Goal: Task Accomplishment & Management: Use online tool/utility

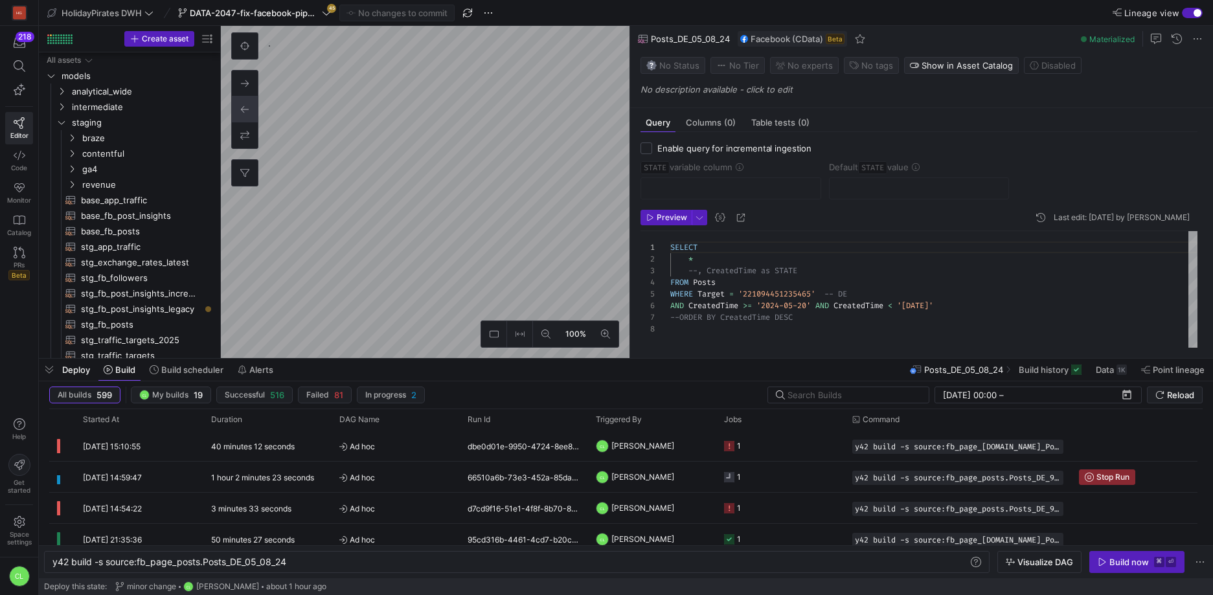
scroll to position [82, 0]
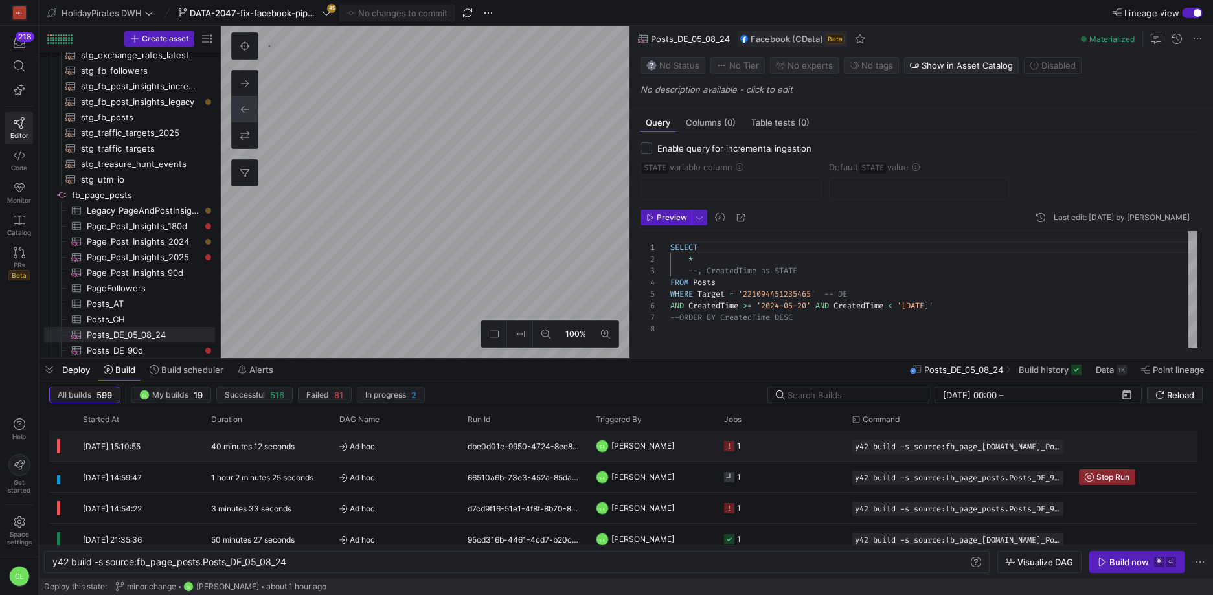
click at [821, 455] on y42-job-status-cell-renderer "1" at bounding box center [780, 445] width 113 height 29
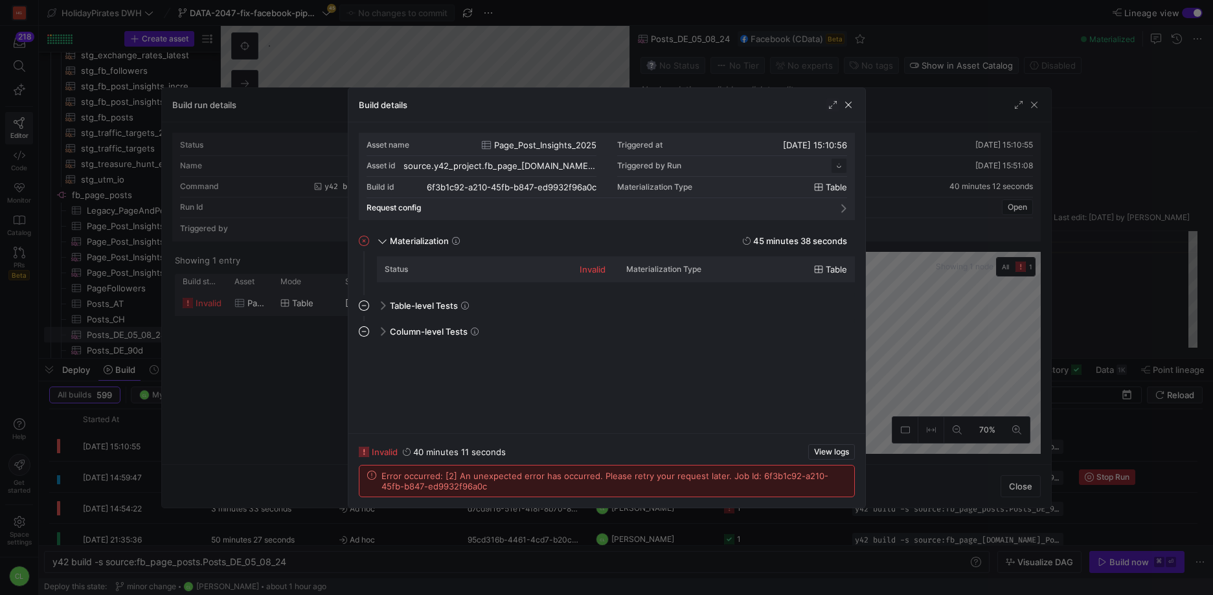
scroll to position [117, 0]
click at [848, 112] on div "Build details" at bounding box center [606, 105] width 517 height 34
click at [850, 108] on span "button" at bounding box center [848, 104] width 13 height 13
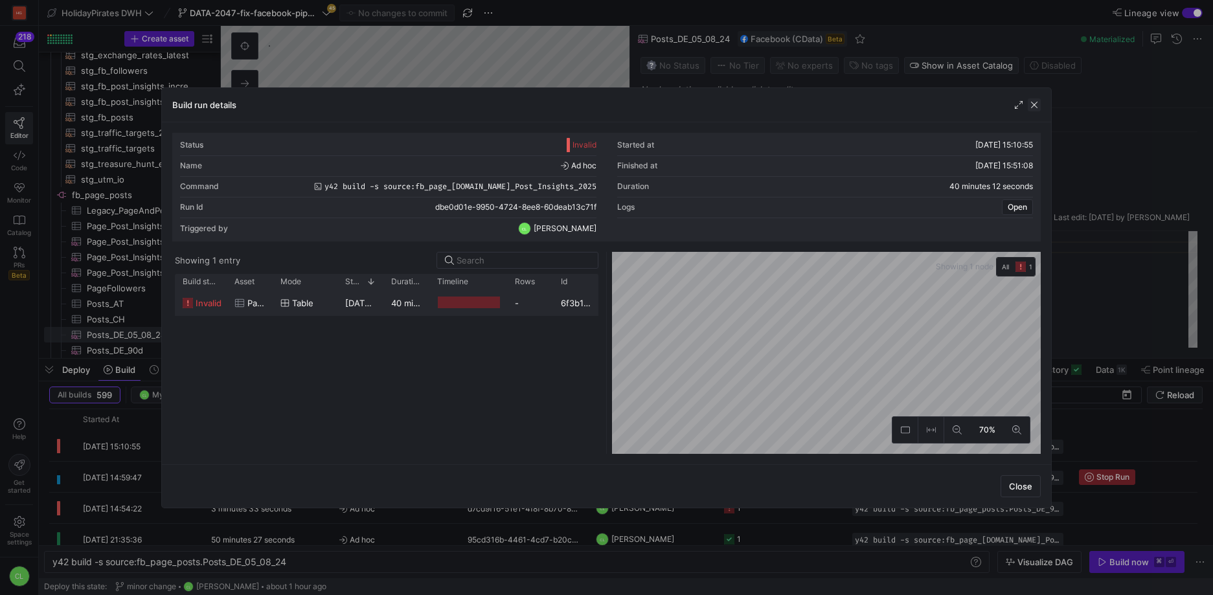
click at [1036, 108] on span "button" at bounding box center [1034, 104] width 13 height 13
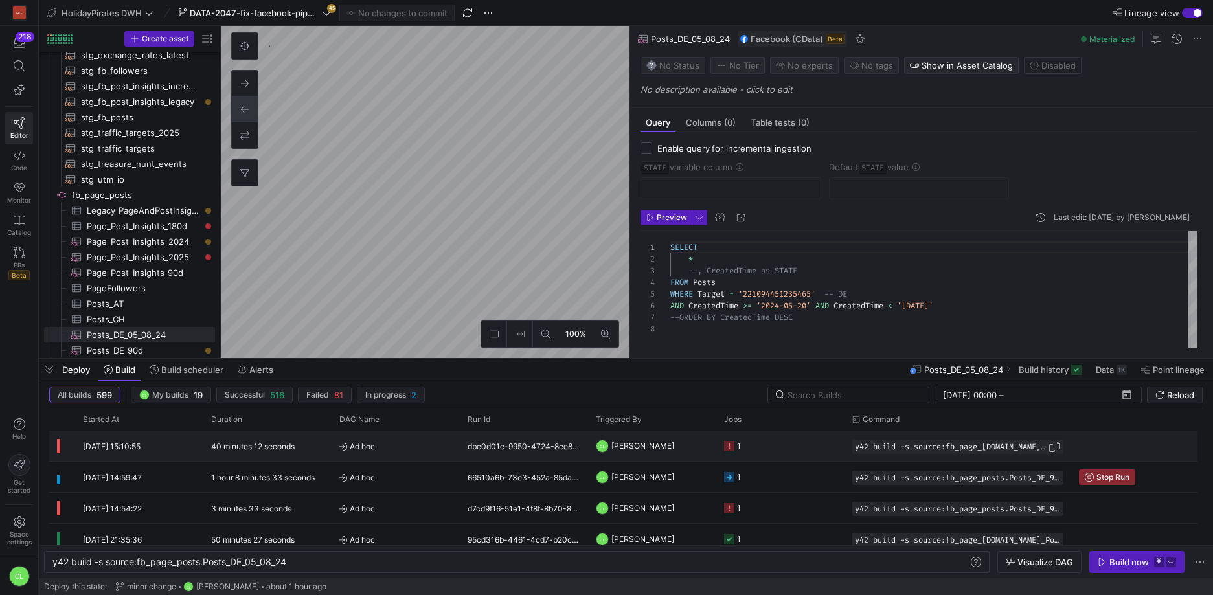
click at [1048, 442] on span "Press SPACE to select this row." at bounding box center [1054, 446] width 13 height 13
click at [381, 560] on div "y42 build -s source:fb_page_posts.Posts_DE_05_08_2 4" at bounding box center [510, 562] width 916 height 10
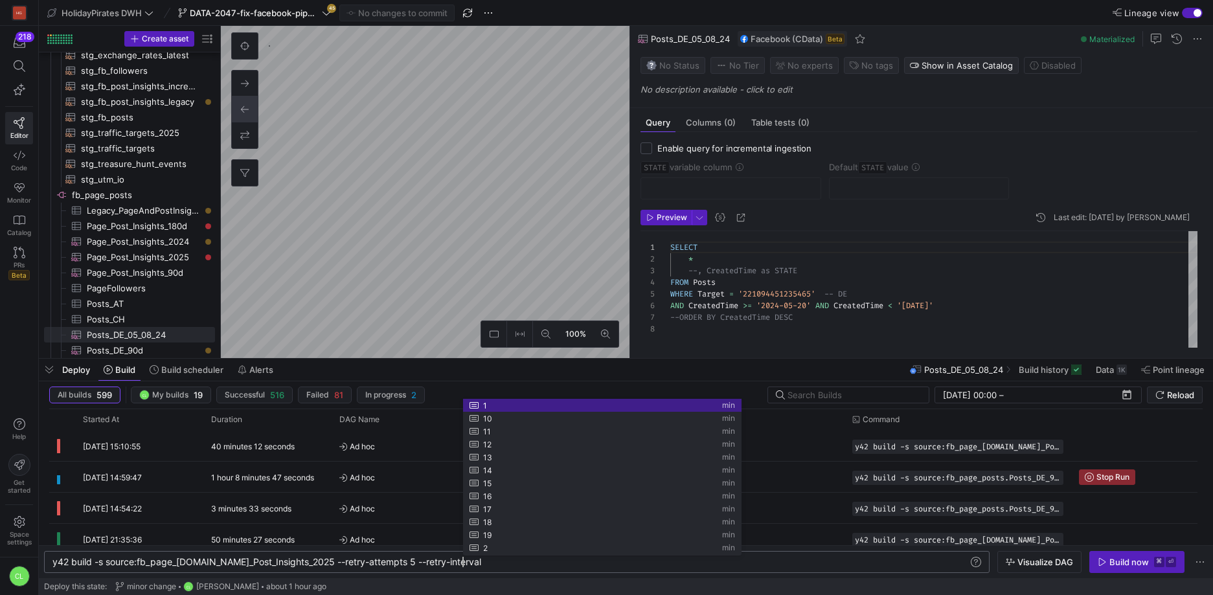
scroll to position [0, 420]
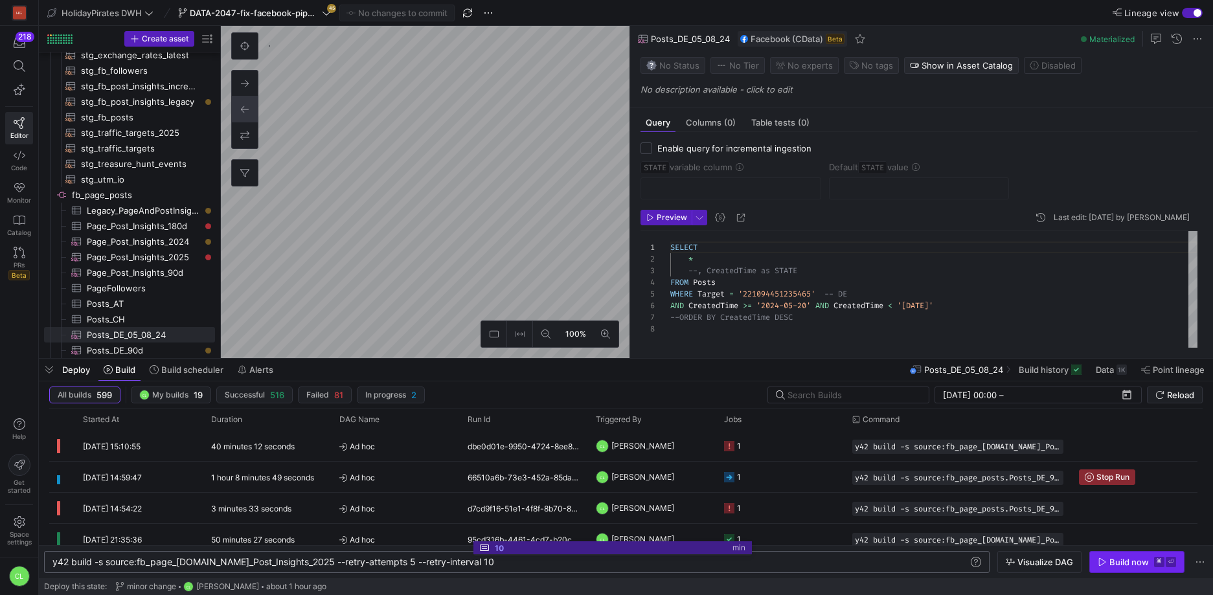
type textarea "y42 build -s source:fb_page_[DOMAIN_NAME]_Post_Insights_2025 --retry-attempts 5…"
click at [1117, 564] on div "Build now" at bounding box center [1129, 562] width 40 height 10
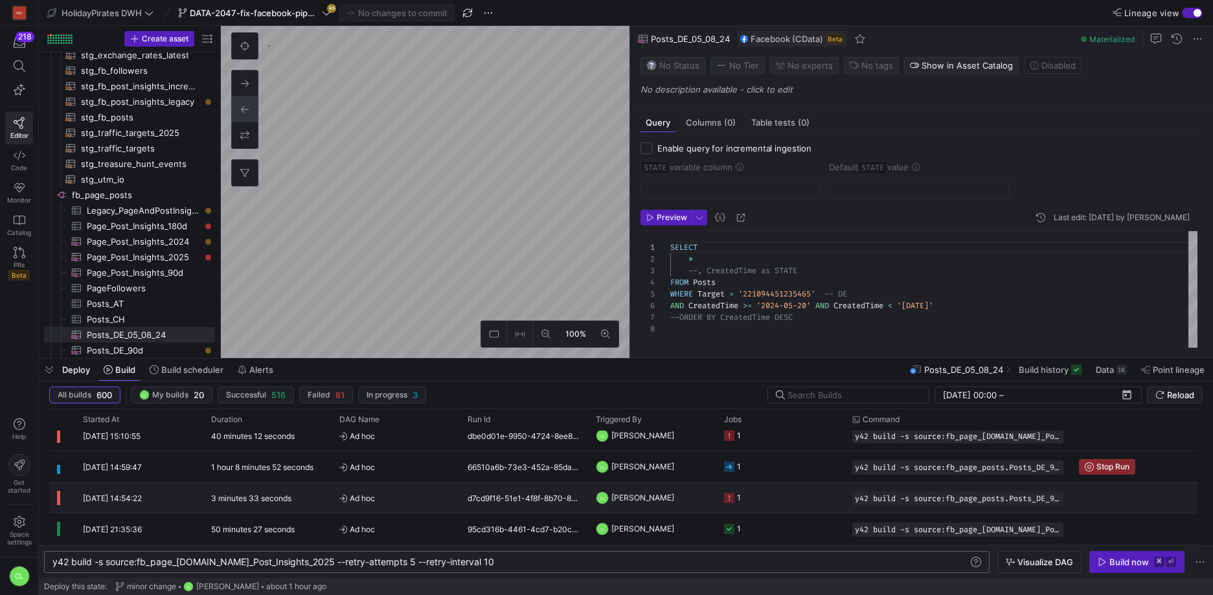
scroll to position [50, 0]
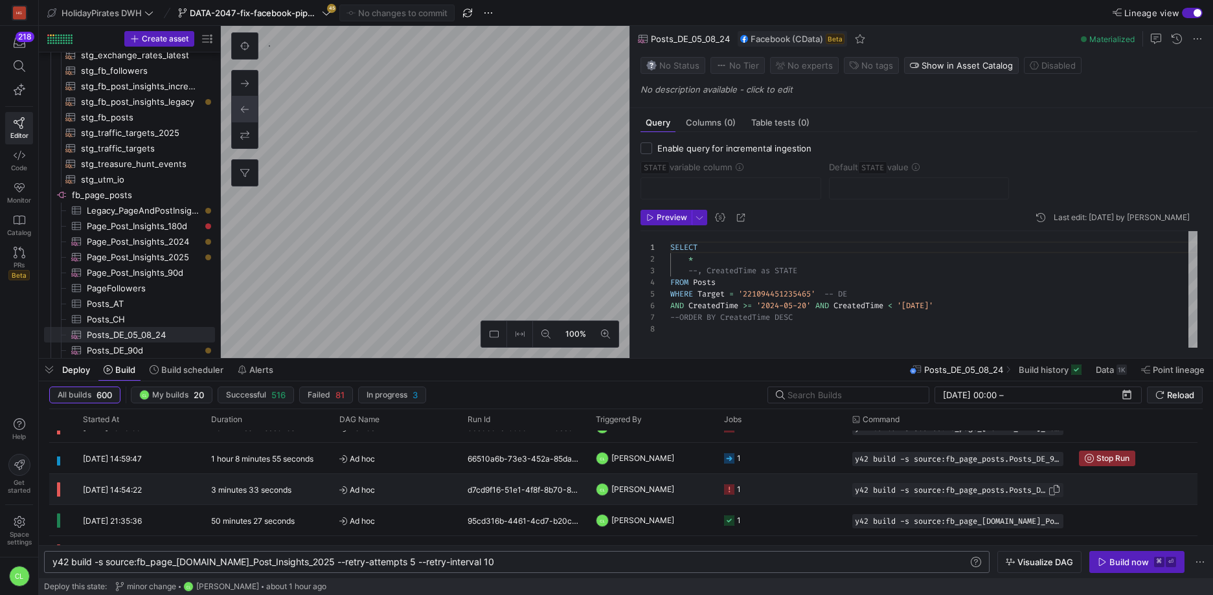
click at [944, 489] on span "y42 build -s source:fb_page_posts.Posts_DE_90d" at bounding box center [951, 490] width 193 height 9
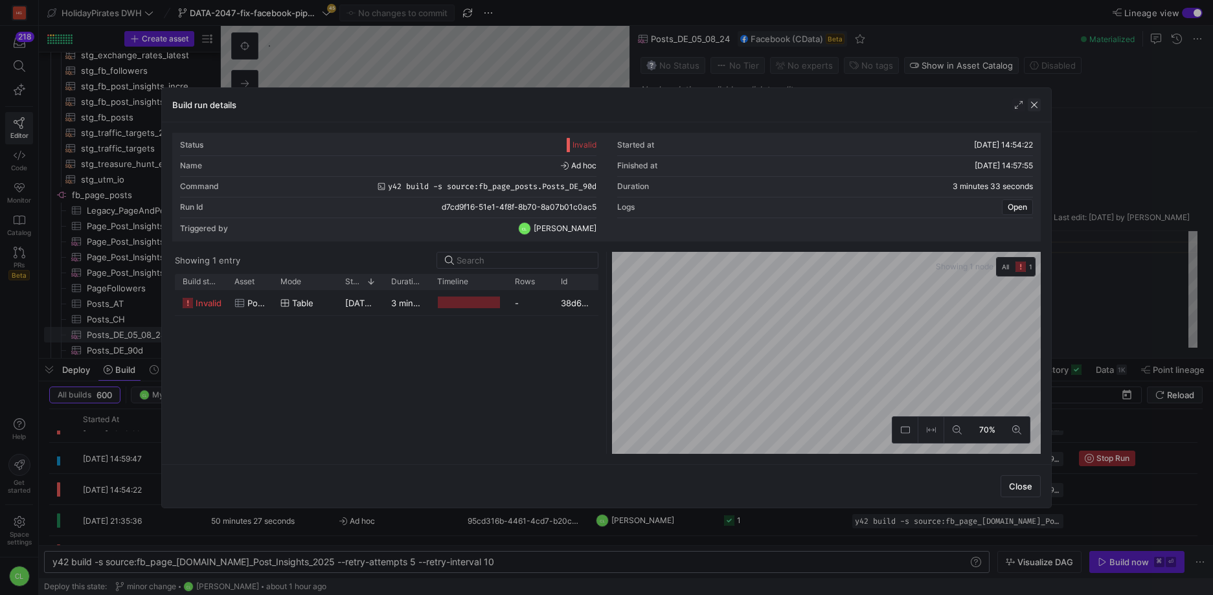
click at [1034, 107] on span "button" at bounding box center [1034, 104] width 13 height 13
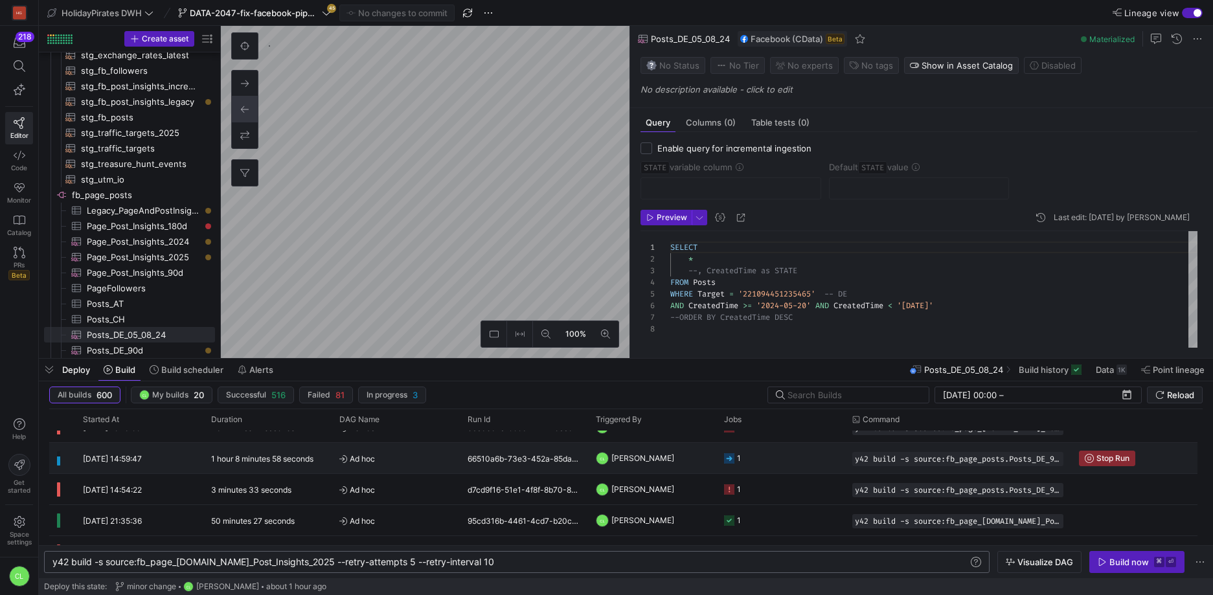
click at [832, 465] on y42-job-status-cell-renderer "1" at bounding box center [780, 458] width 113 height 29
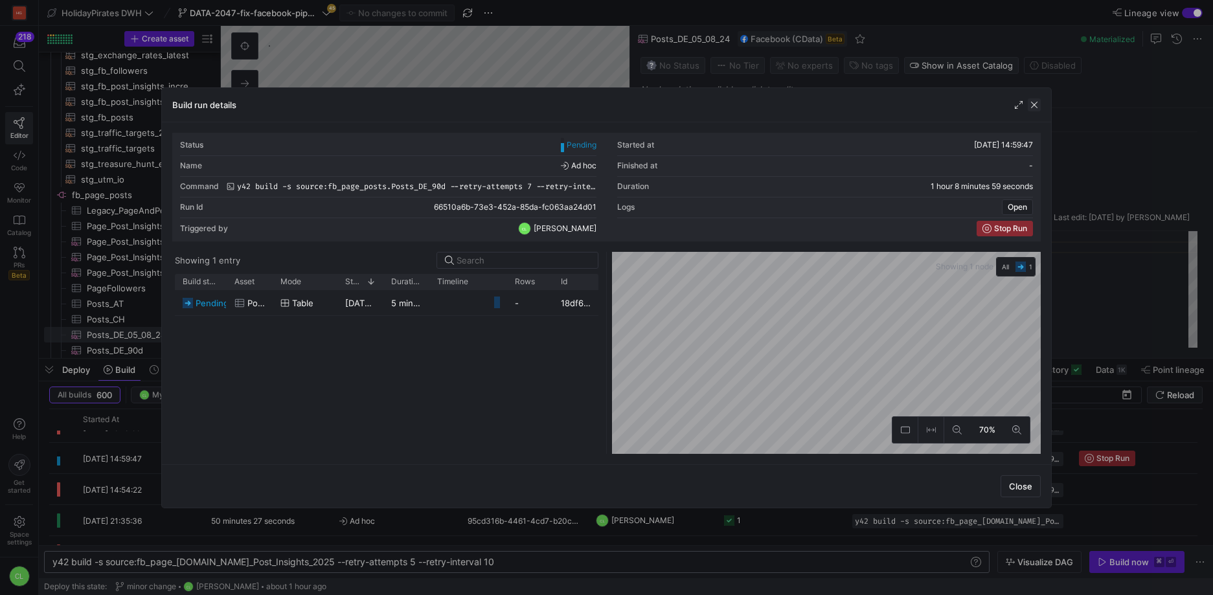
click at [1037, 102] on span "button" at bounding box center [1034, 104] width 13 height 13
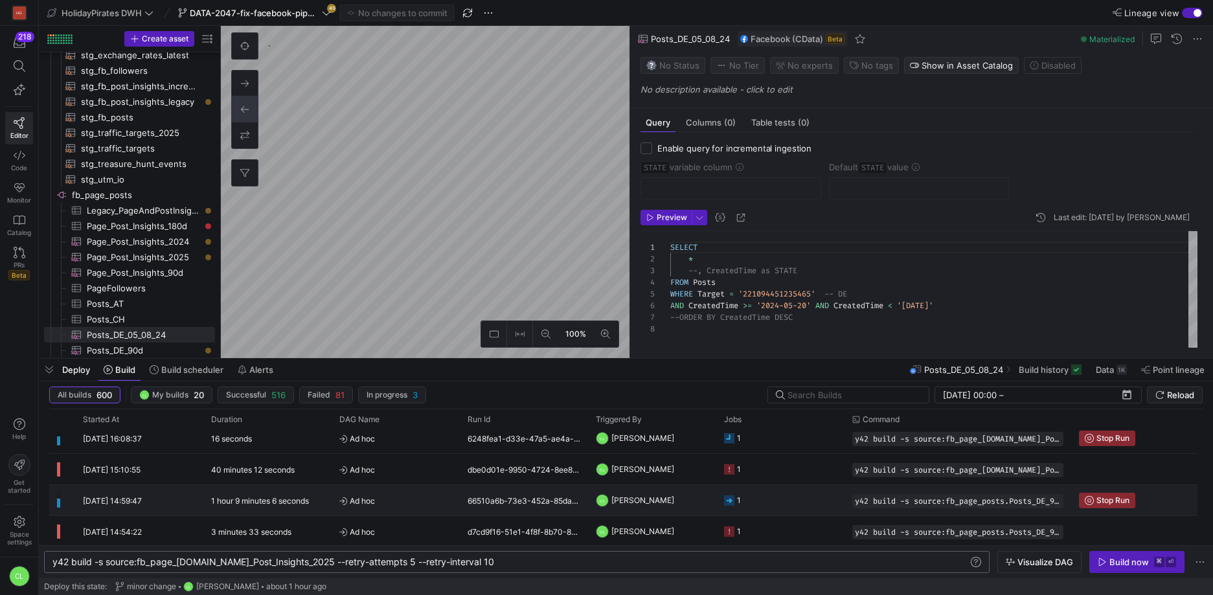
scroll to position [0, 0]
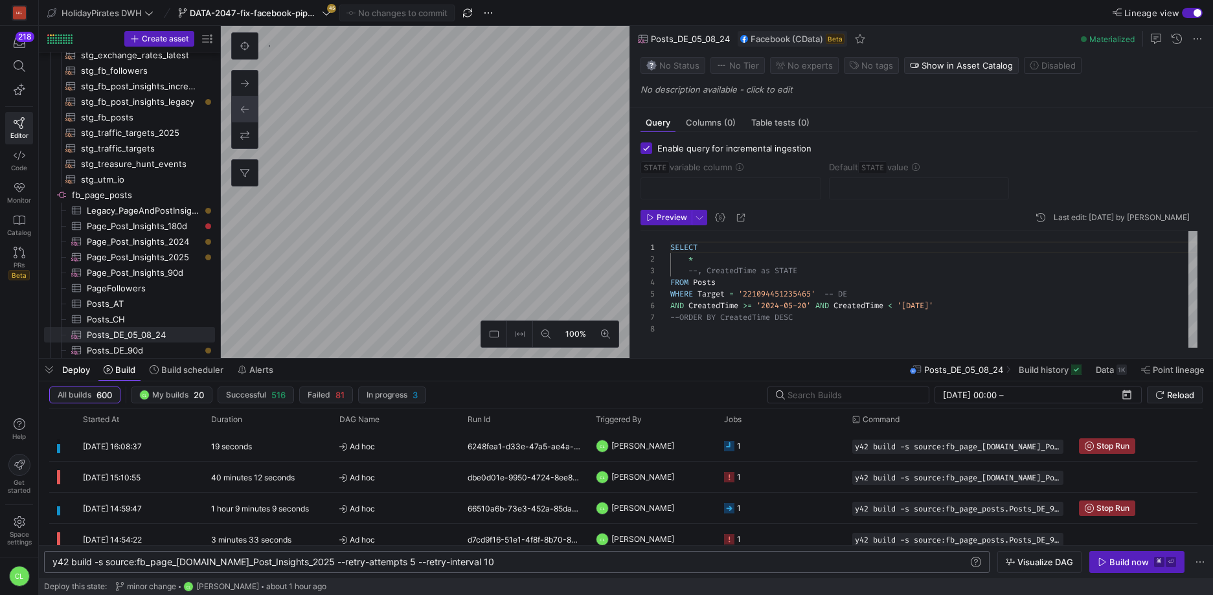
checkbox input "true"
type input "STATE"
type input "[DATE]"
type textarea "SELECT * , CreatedTime as STATE FROM Posts WHERE Target = '221094451235465' -- …"
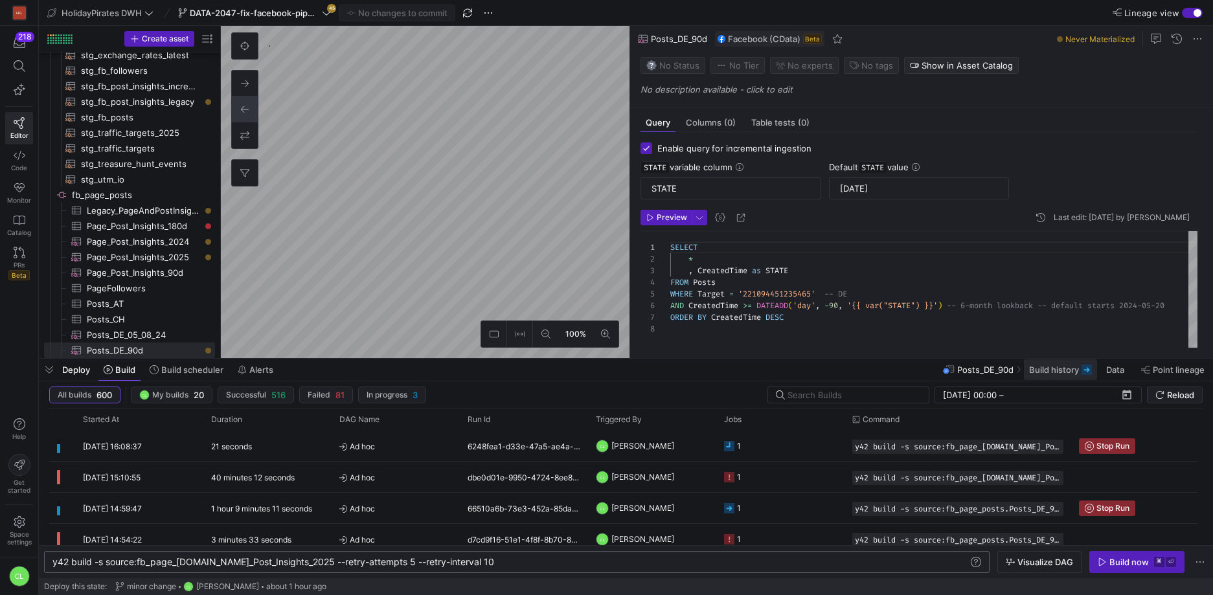
click at [1055, 379] on span at bounding box center [1060, 369] width 73 height 21
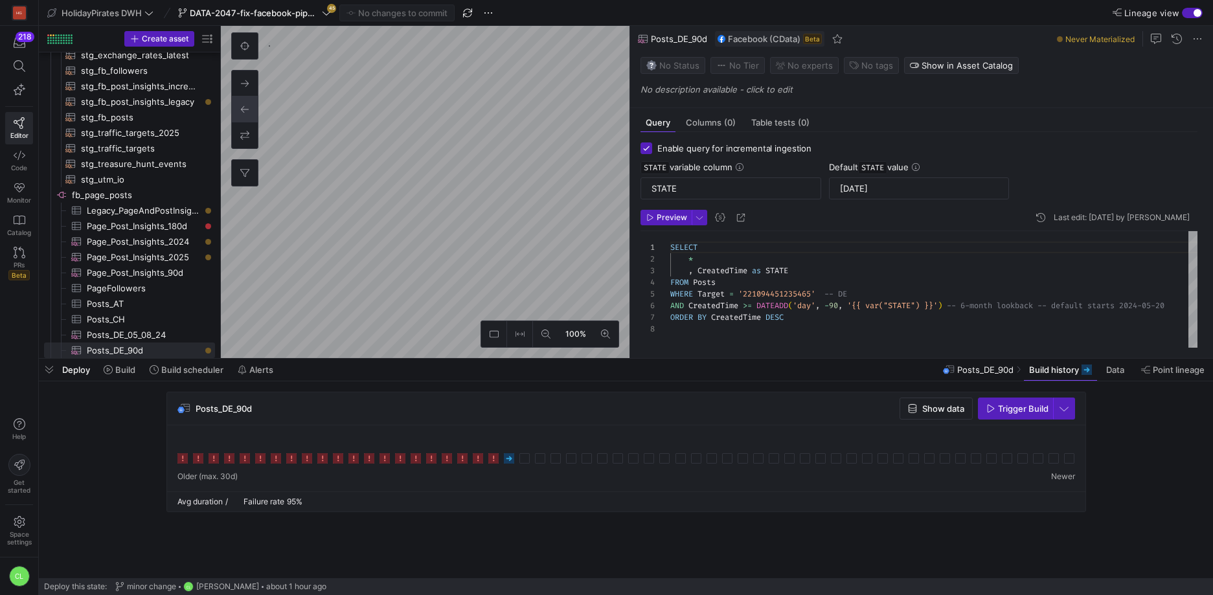
click at [570, 370] on div "Deploy Build Build scheduler Alerts Posts_DE_90d Build history Data Point linea…" at bounding box center [626, 370] width 1174 height 22
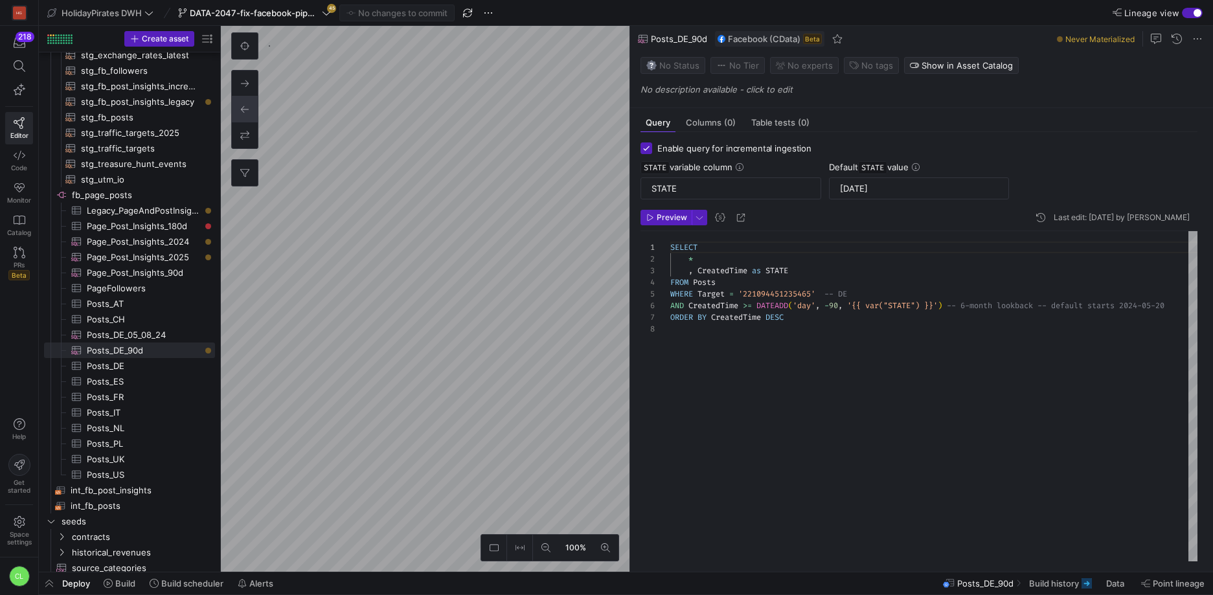
click at [703, 582] on div "Deploy Build Build scheduler Alerts Posts_DE_90d Build history Data Point linea…" at bounding box center [626, 583] width 1174 height 22
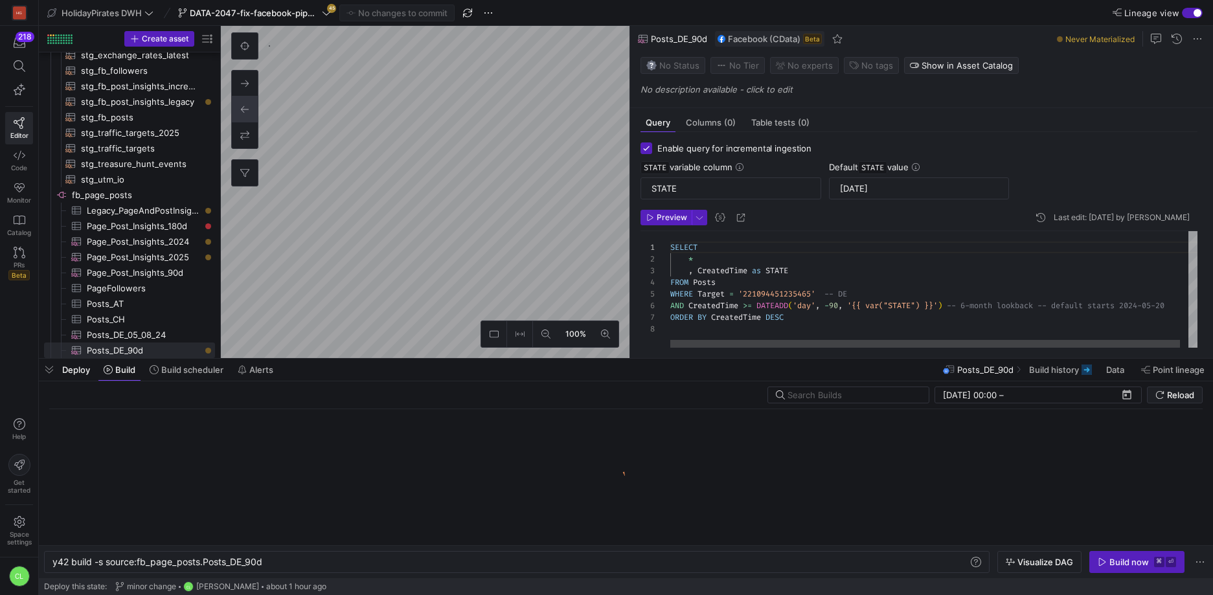
scroll to position [0, 210]
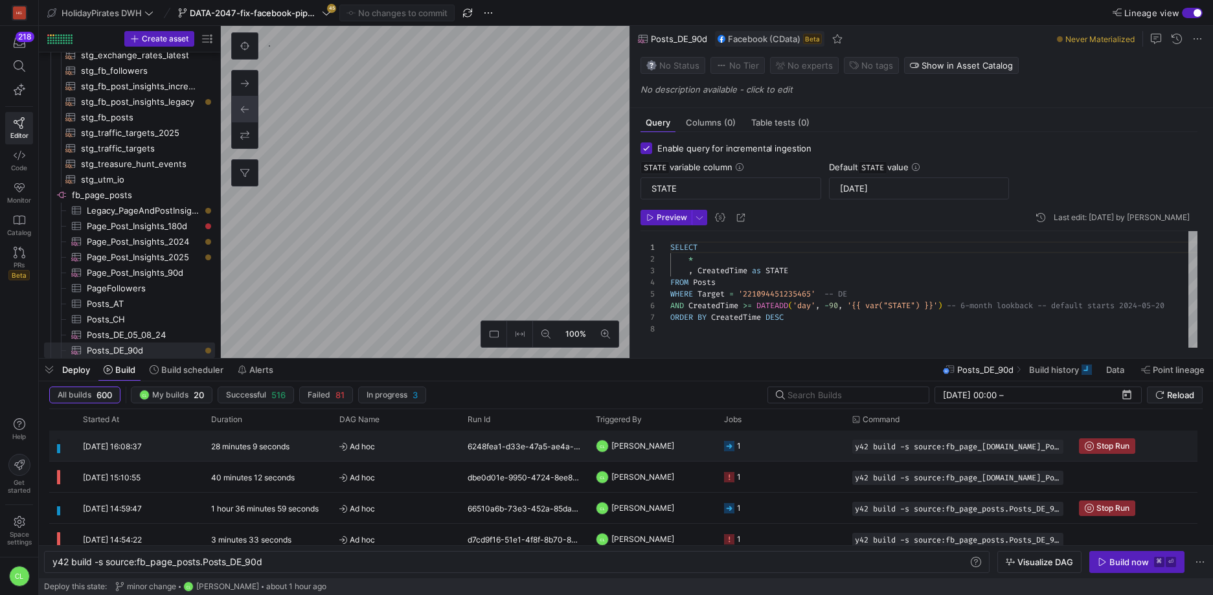
click at [832, 459] on y42-job-status-cell-renderer "1" at bounding box center [780, 445] width 113 height 29
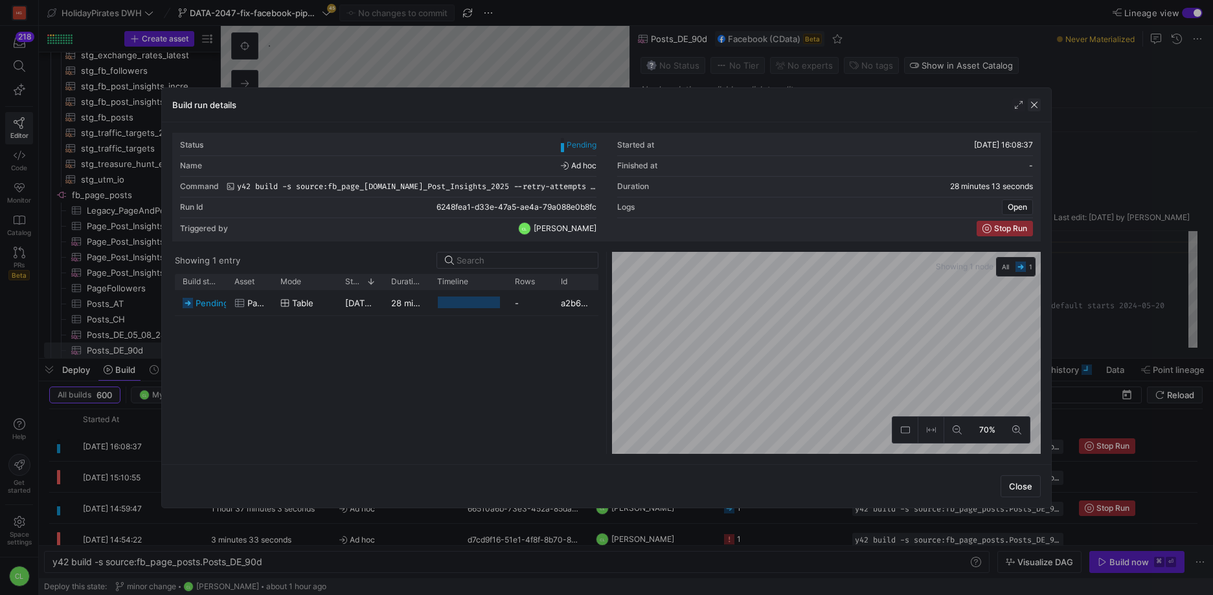
click at [1034, 106] on span "button" at bounding box center [1034, 104] width 13 height 13
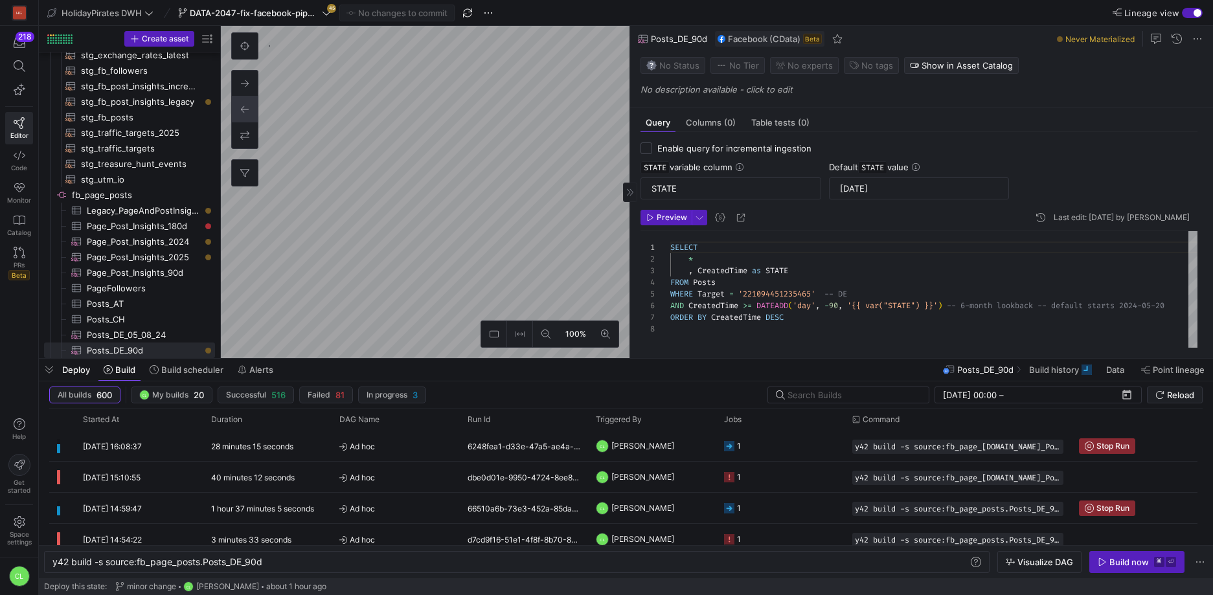
checkbox input "false"
type textarea "-- Only posts created in [DATE] SELECT * FROM PageAndPostInsights WHERE Target …"
type textarea "y42 build -s source:fb_page_[DOMAIN_NAME]_Post_Insights_2025"
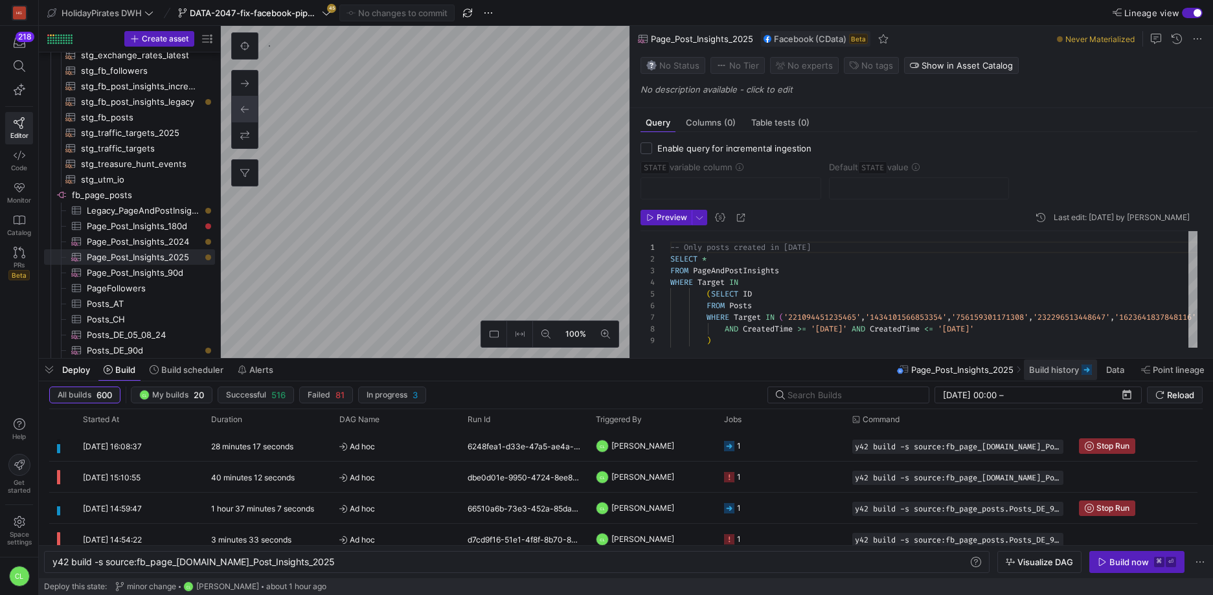
click at [1051, 380] on button "Build history" at bounding box center [1060, 370] width 74 height 22
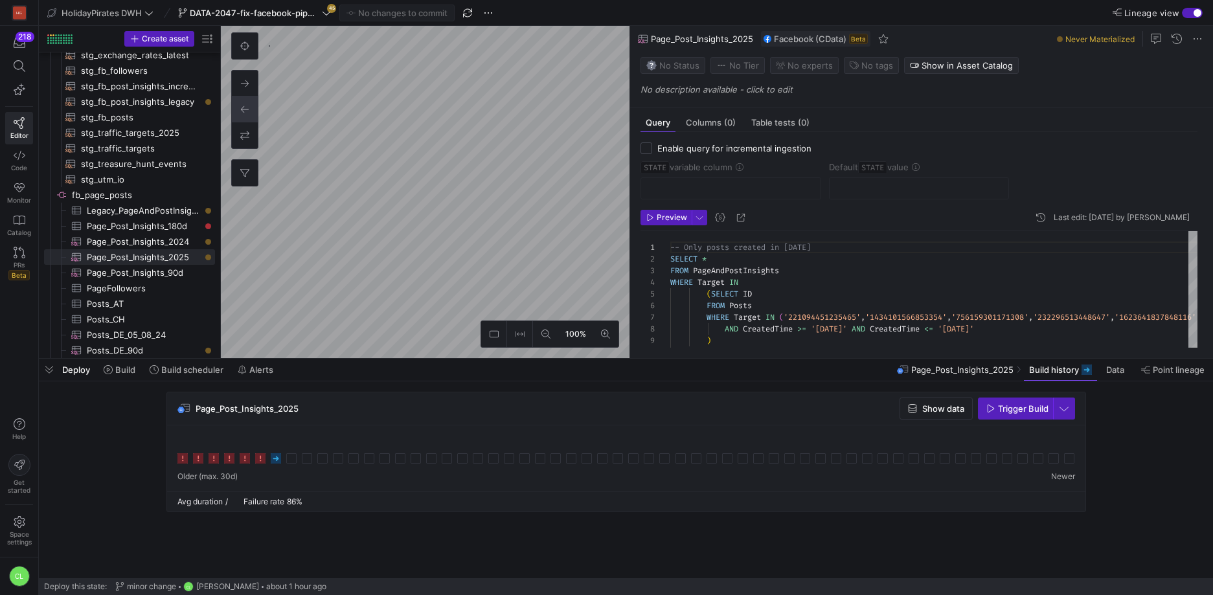
click at [556, 378] on div "Deploy Build Build scheduler Alerts Page_Post_Insights_2025 Build history Data …" at bounding box center [626, 370] width 1174 height 22
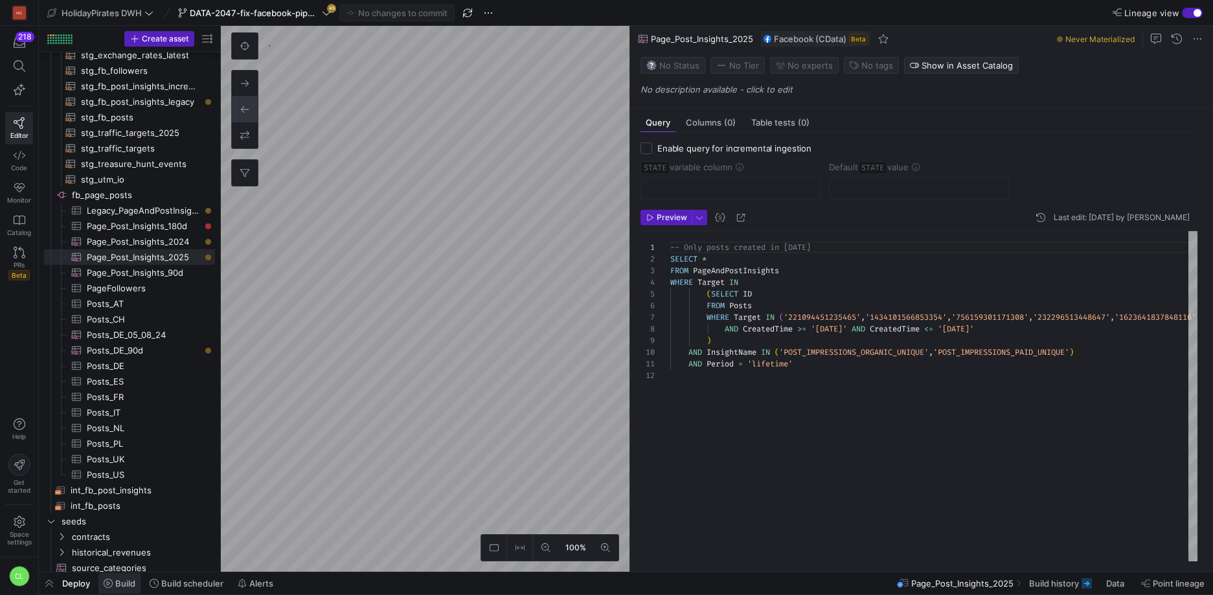
click at [126, 581] on span "Build" at bounding box center [125, 583] width 20 height 10
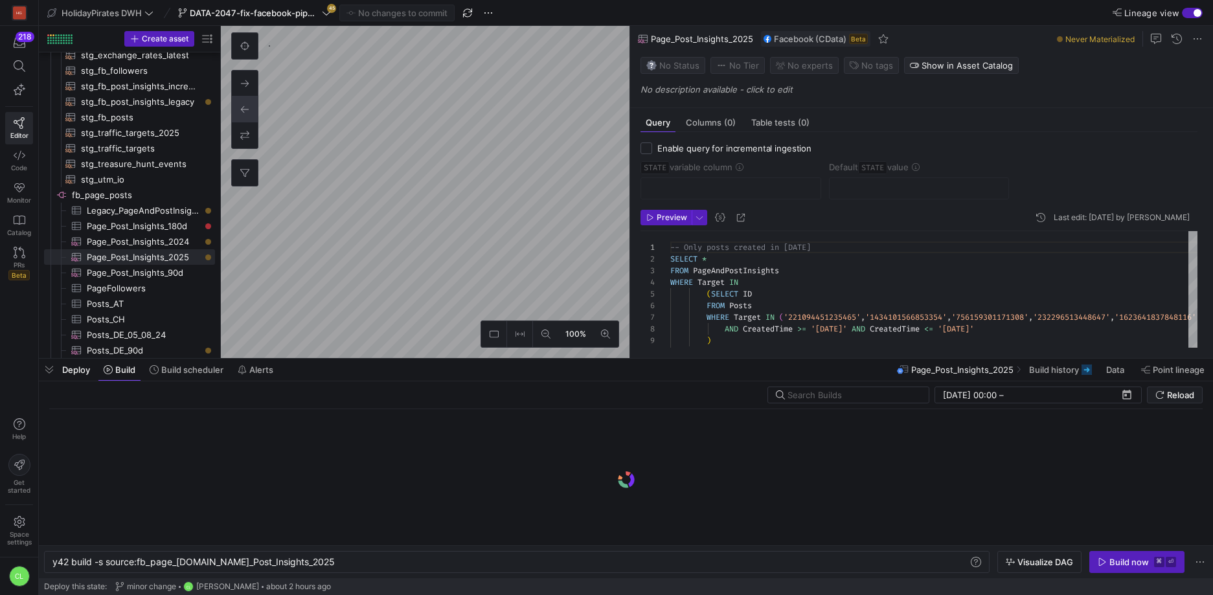
scroll to position [0, 259]
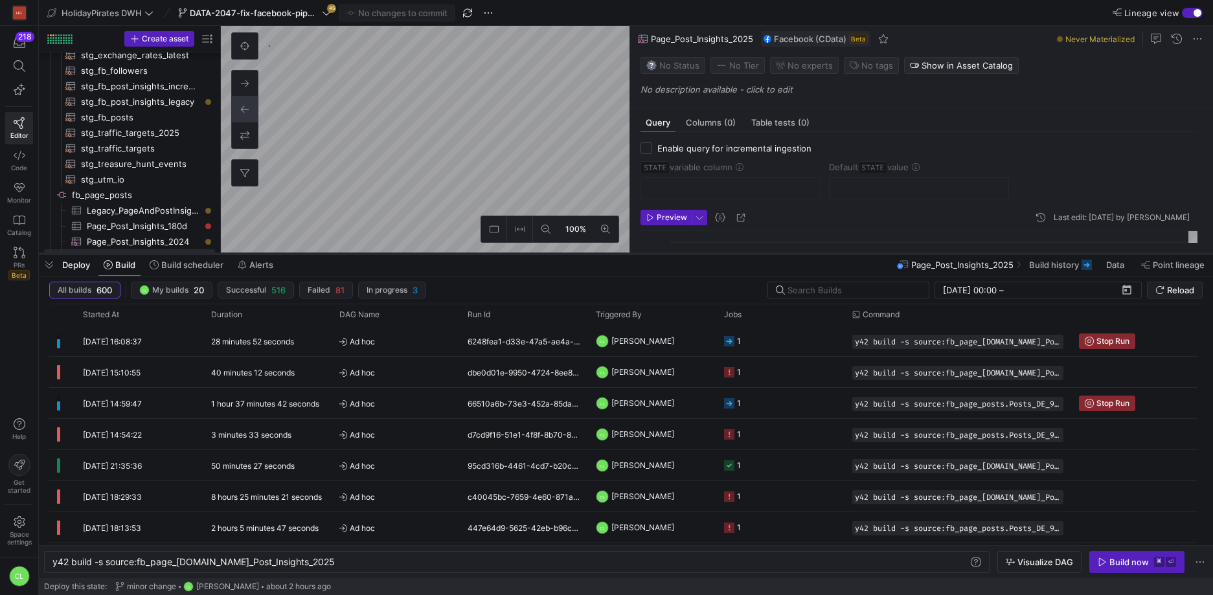
drag, startPoint x: 550, startPoint y: 360, endPoint x: 580, endPoint y: 255, distance: 109.1
click at [580, 255] on div at bounding box center [626, 253] width 1174 height 5
